Goal: Task Accomplishment & Management: Use online tool/utility

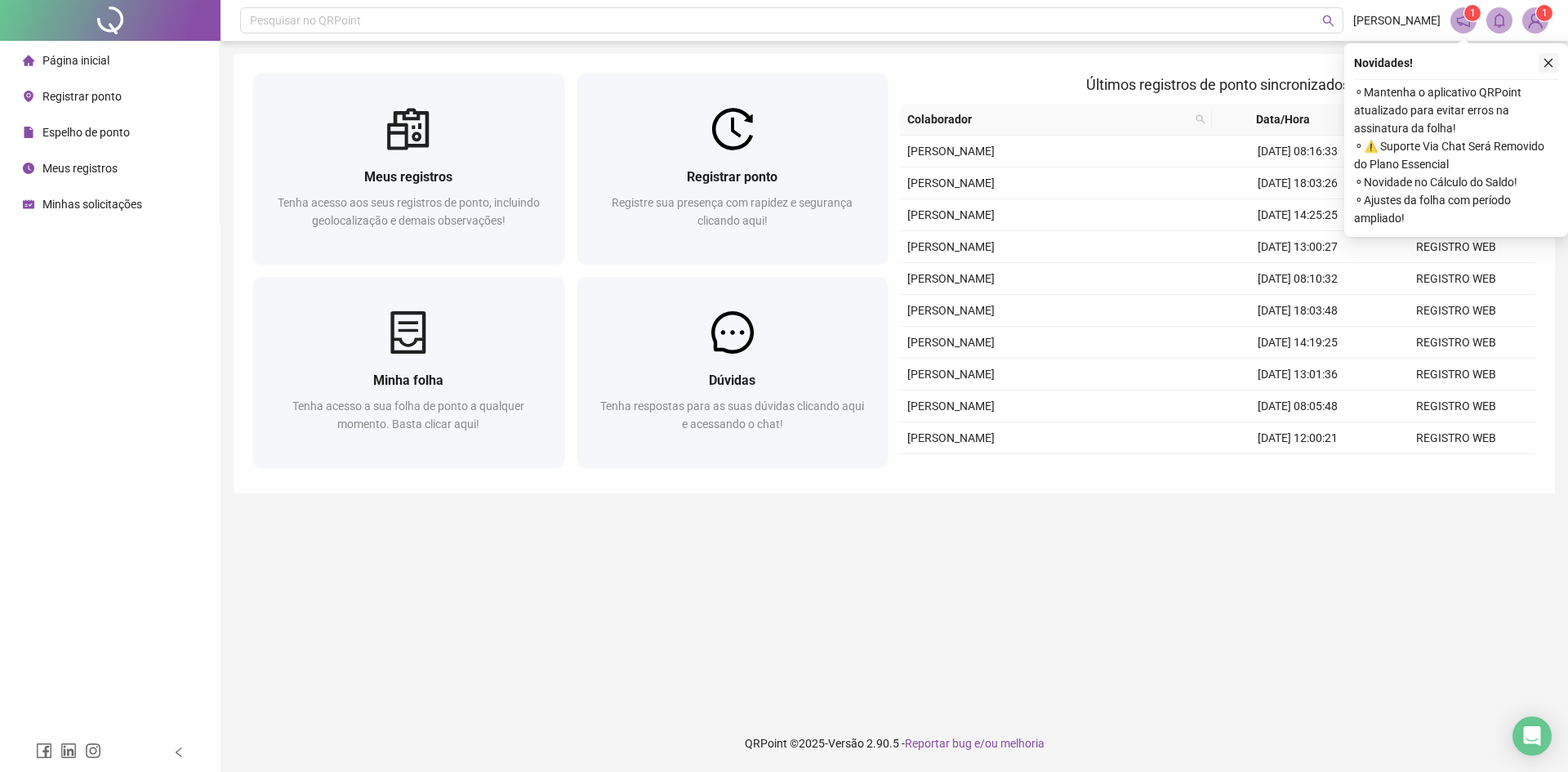
click at [1544, 65] on icon "close" at bounding box center [1548, 63] width 12 height 12
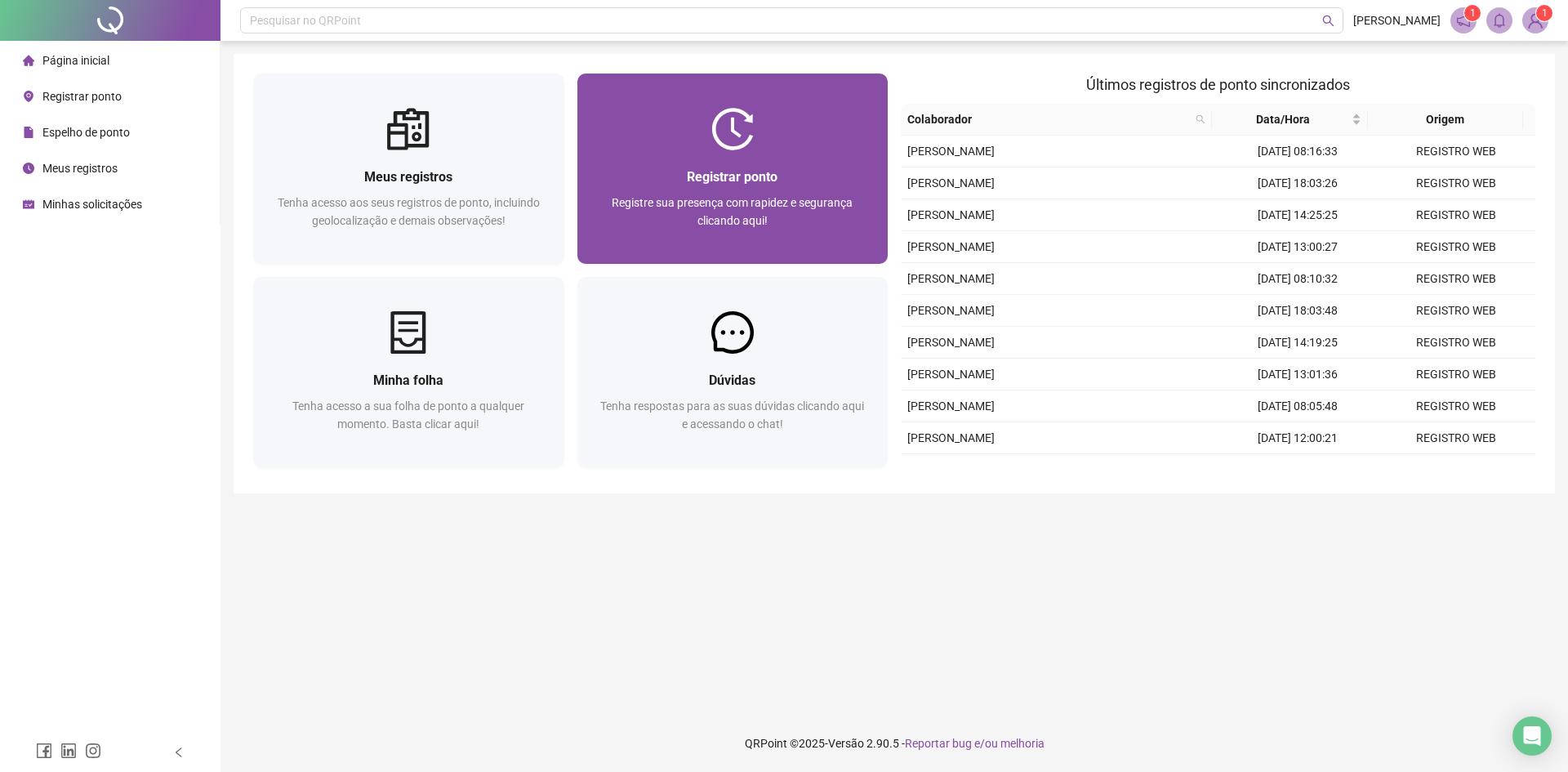
click at [793, 189] on div "Registrar ponto Registre sua presença com rapidez e segurança clicando aqui!" at bounding box center [733, 207] width 272 height 81
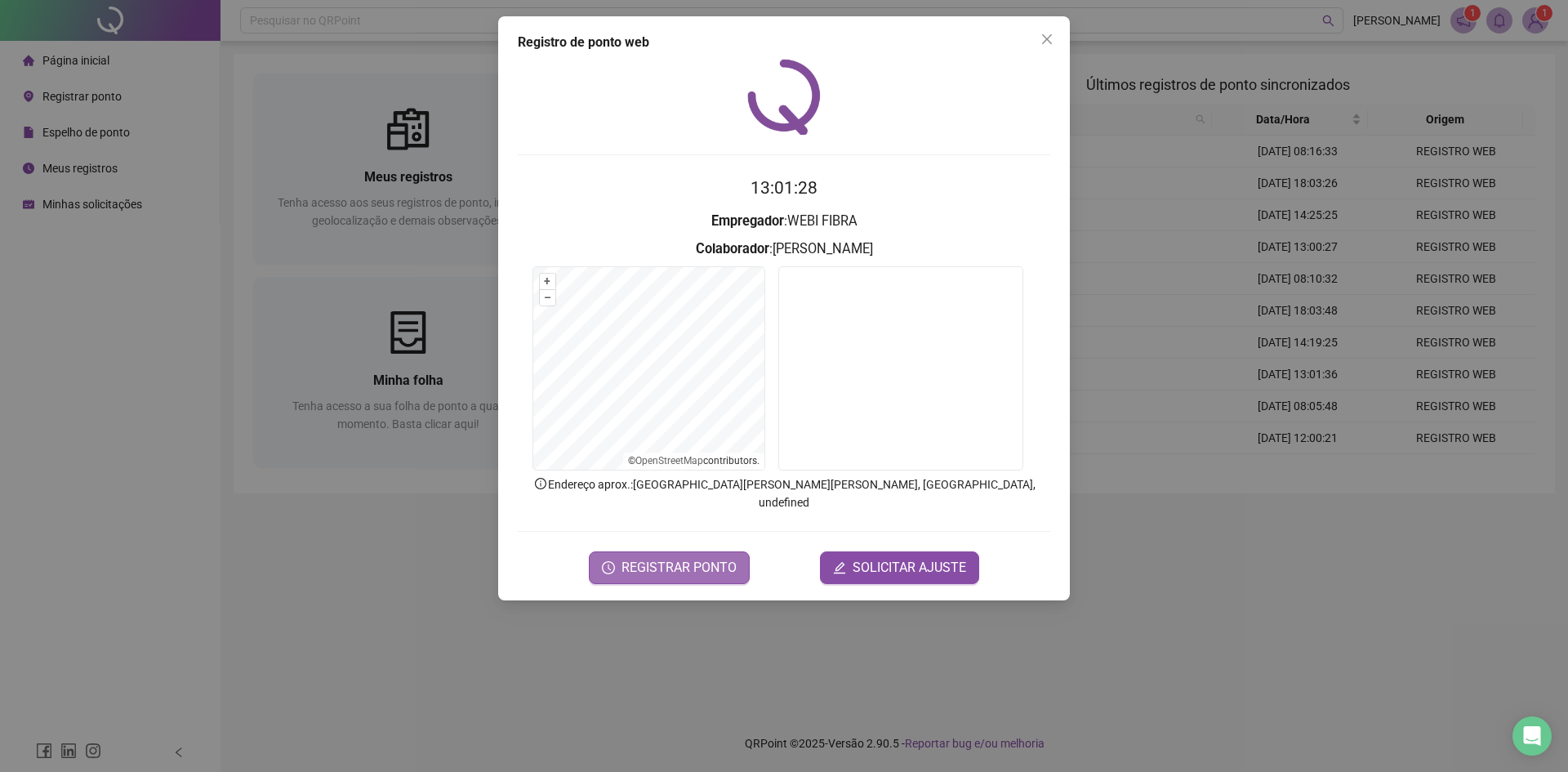
click at [672, 557] on span "REGISTRAR PONTO" at bounding box center [679, 567] width 116 height 20
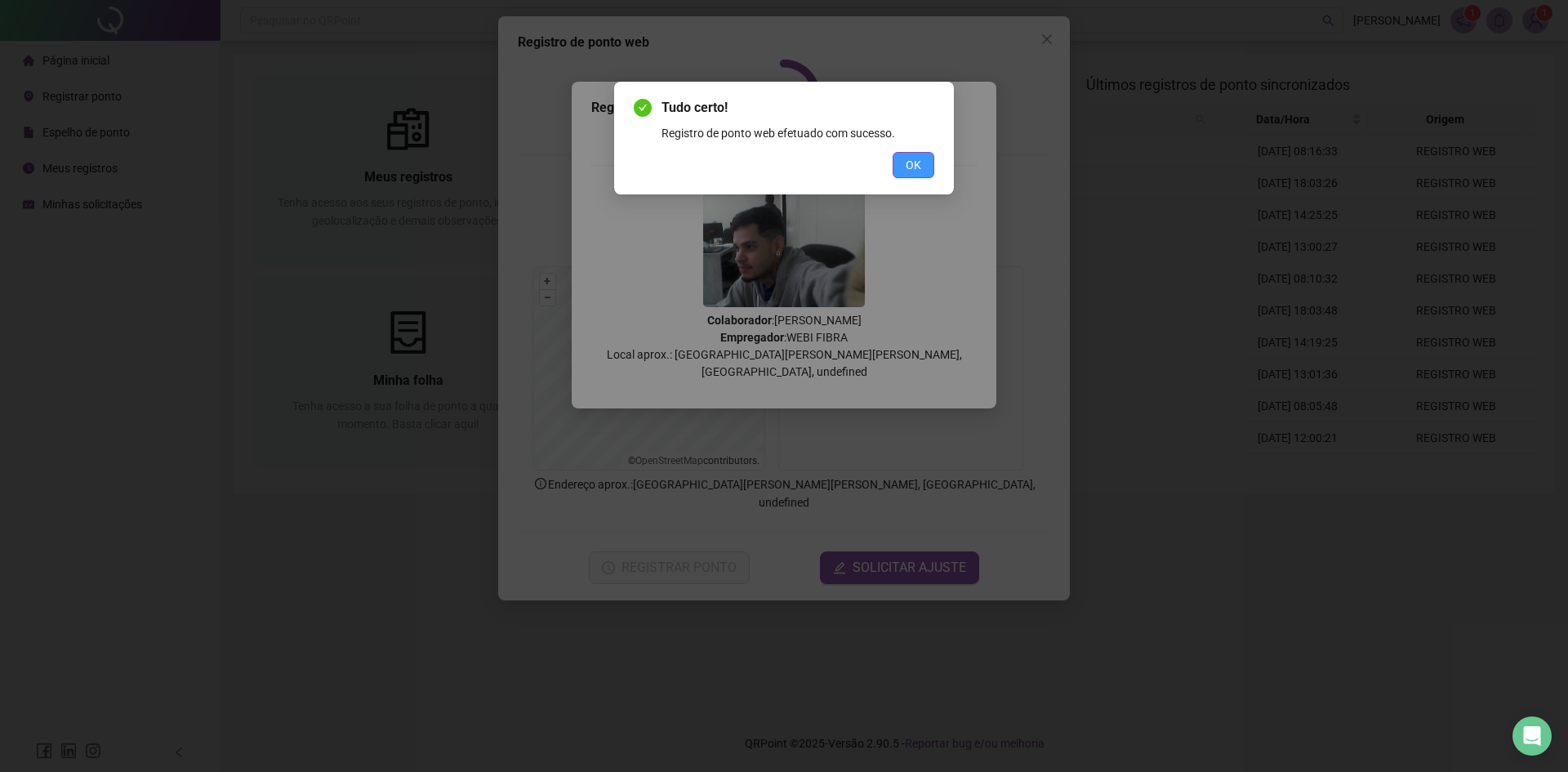
click at [905, 160] on button "OK" at bounding box center [913, 165] width 42 height 26
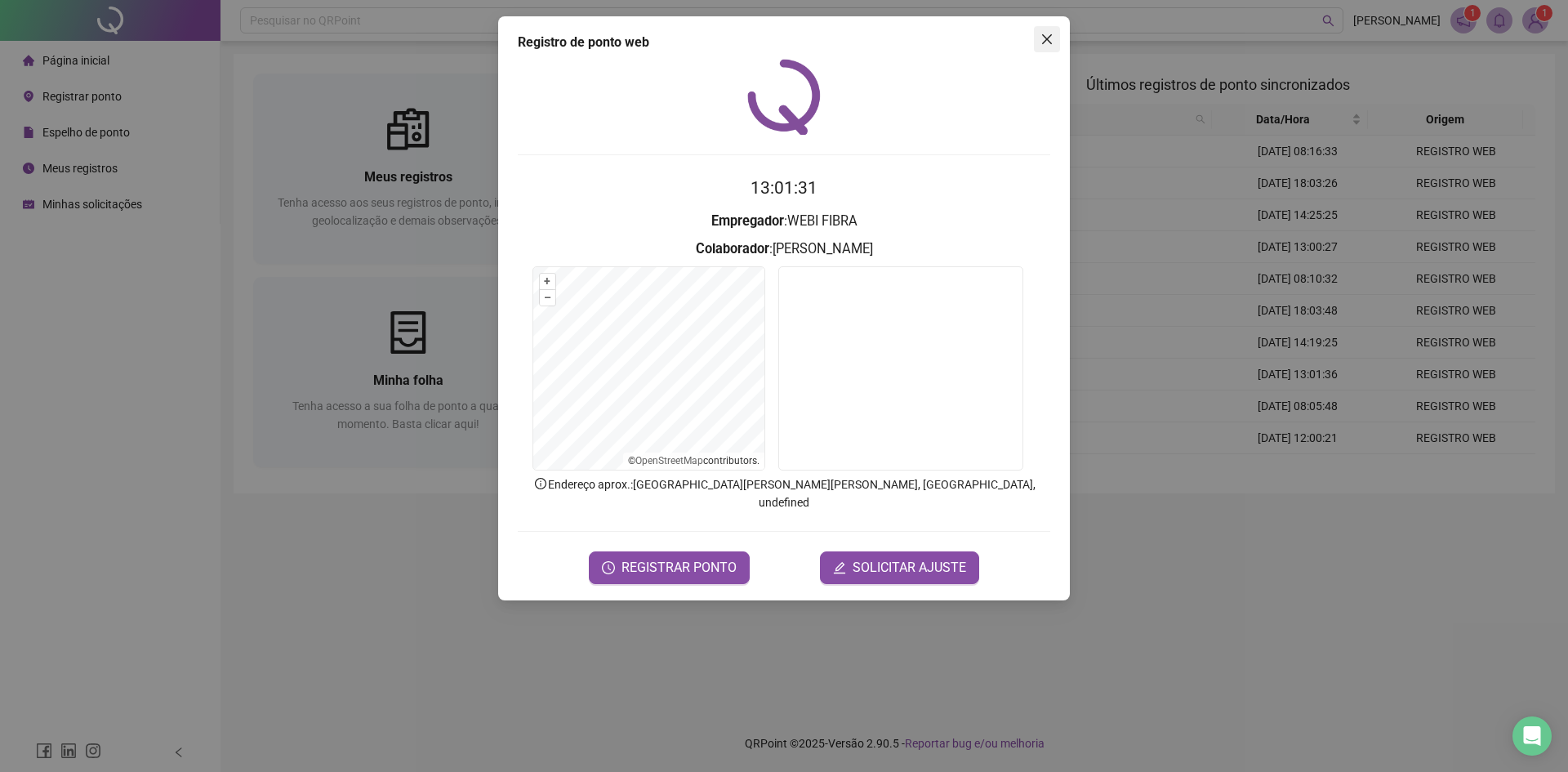
click at [1044, 45] on icon "close" at bounding box center [1046, 38] width 13 height 13
